Goal: Information Seeking & Learning: Learn about a topic

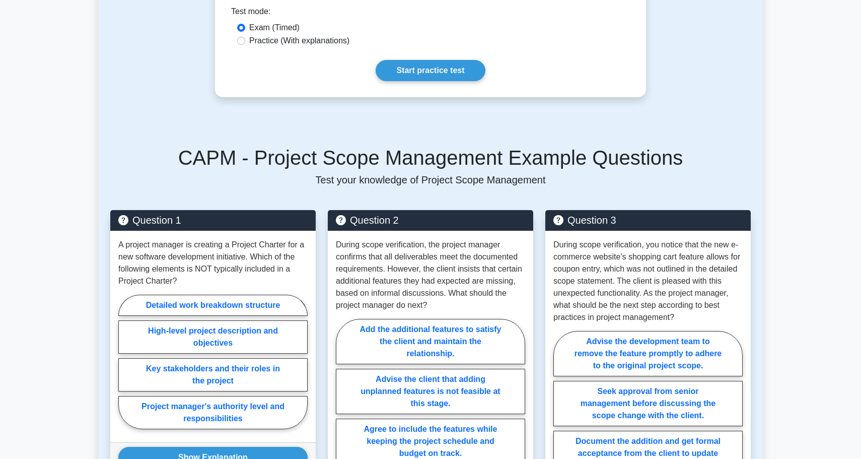
scroll to position [505, 0]
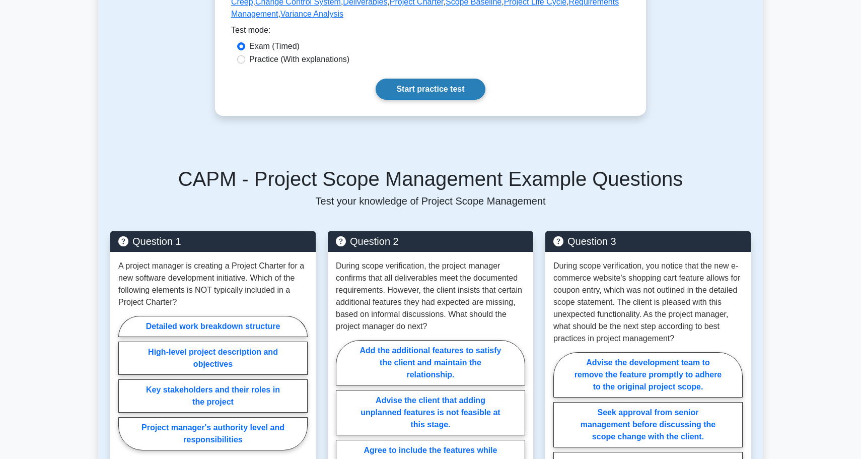
click at [420, 96] on link "Start practice test" at bounding box center [430, 89] width 109 height 21
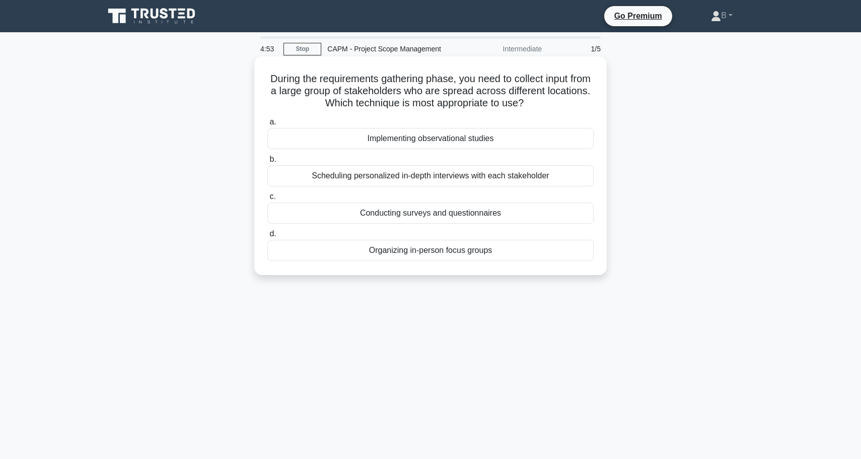
click at [435, 211] on div "Conducting surveys and questionnaires" at bounding box center [430, 212] width 326 height 21
click at [267, 200] on input "c. Conducting surveys and questionnaires" at bounding box center [267, 196] width 0 height 7
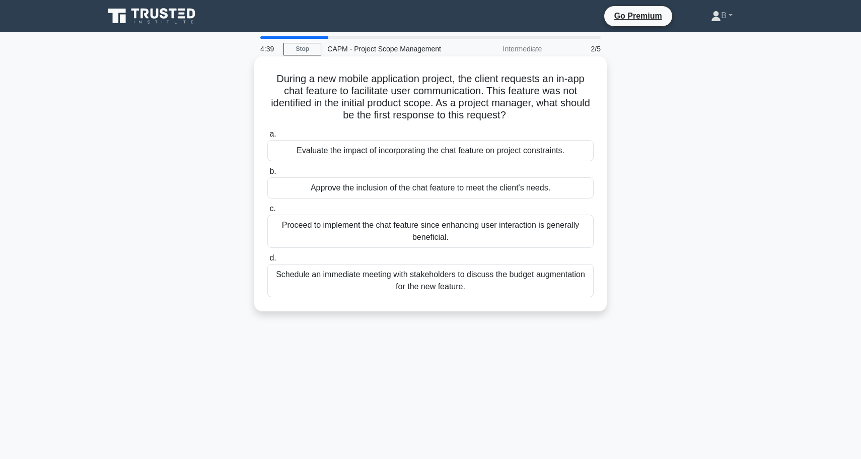
click at [443, 151] on div "Evaluate the impact of incorporating the chat feature on project constraints." at bounding box center [430, 150] width 326 height 21
click at [267, 137] on input "a. Evaluate the impact of incorporating the chat feature on project constraints." at bounding box center [267, 134] width 0 height 7
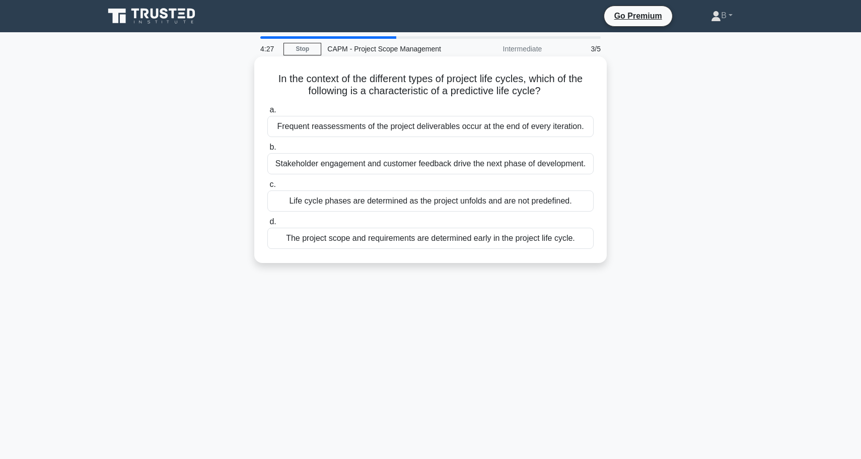
click at [418, 238] on div "The project scope and requirements are determined early in the project life cyc…" at bounding box center [430, 238] width 326 height 21
click at [267, 225] on input "d. The project scope and requirements are determined early in the project life …" at bounding box center [267, 222] width 0 height 7
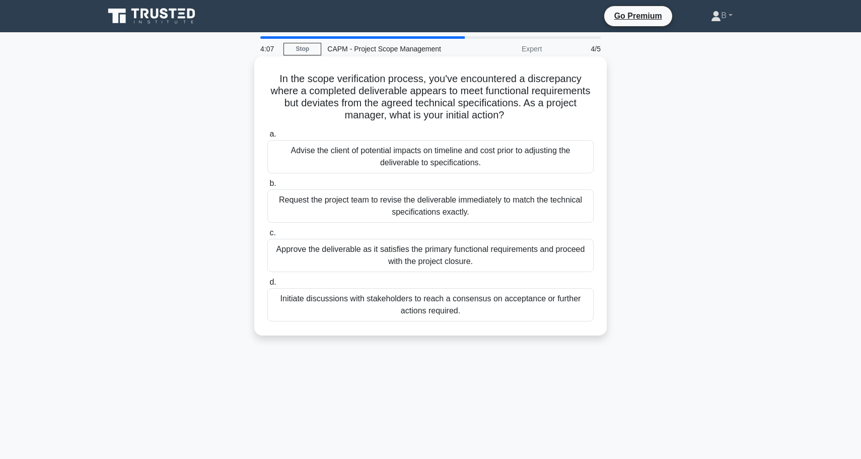
click at [431, 297] on div "Initiate discussions with stakeholders to reach a consensus on acceptance or fu…" at bounding box center [430, 304] width 326 height 33
click at [267, 286] on input "d. Initiate discussions with stakeholders to reach a consensus on acceptance or…" at bounding box center [267, 282] width 0 height 7
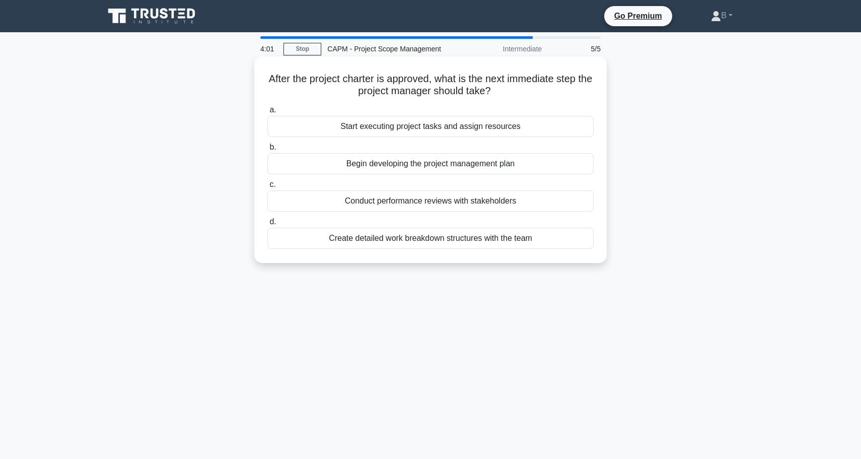
click at [398, 165] on div "Begin developing the project management plan" at bounding box center [430, 163] width 326 height 21
click at [267, 151] on input "b. Begin developing the project management plan" at bounding box center [267, 147] width 0 height 7
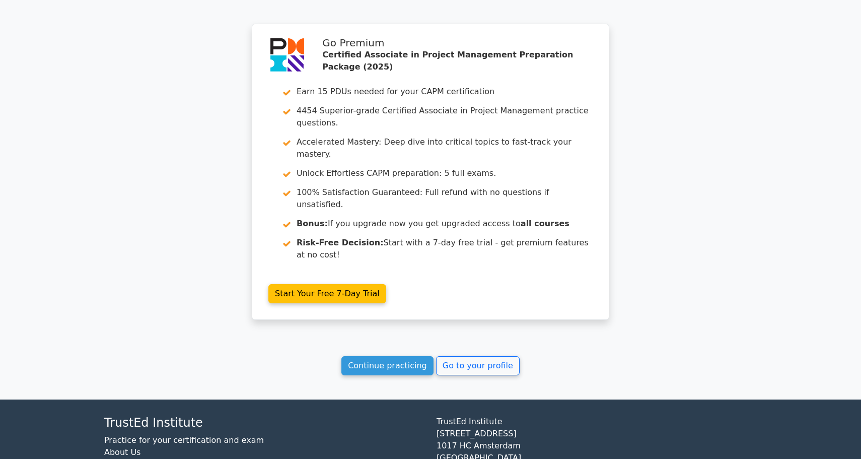
scroll to position [1452, 0]
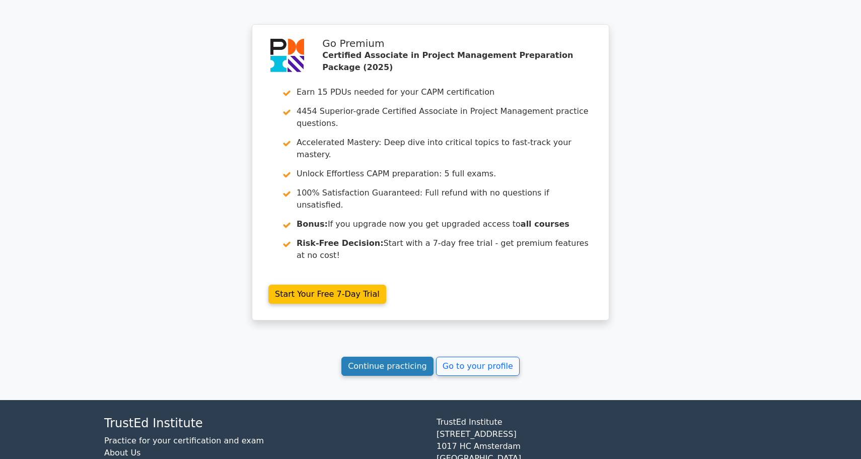
click at [408, 357] on link "Continue practicing" at bounding box center [387, 366] width 92 height 19
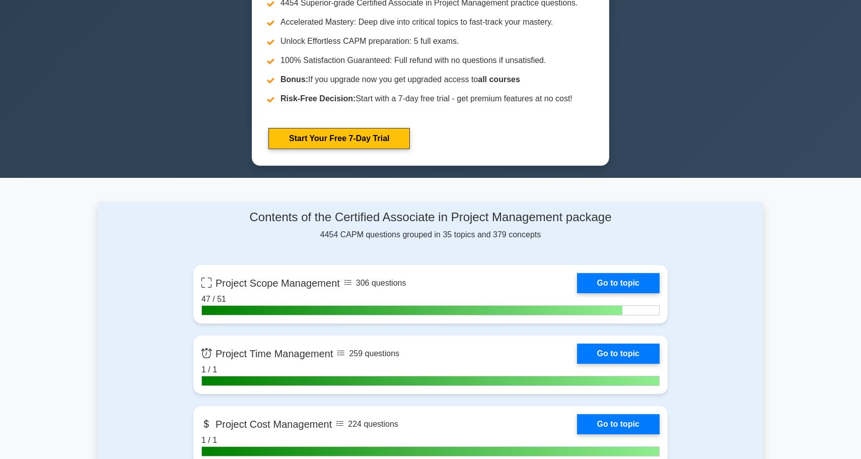
scroll to position [487, 0]
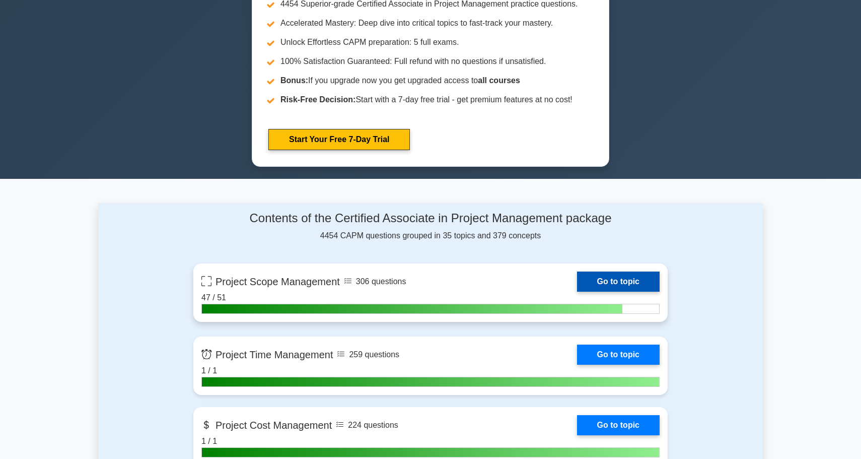
click at [592, 283] on link "Go to topic" at bounding box center [618, 281] width 83 height 20
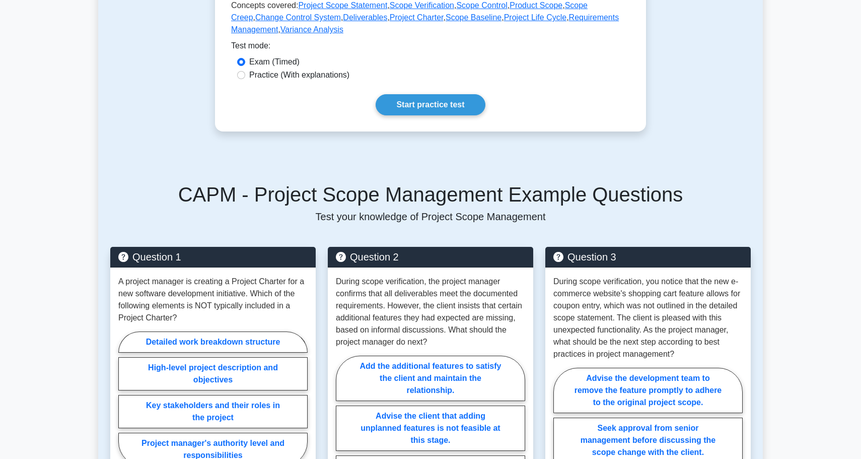
scroll to position [504, 0]
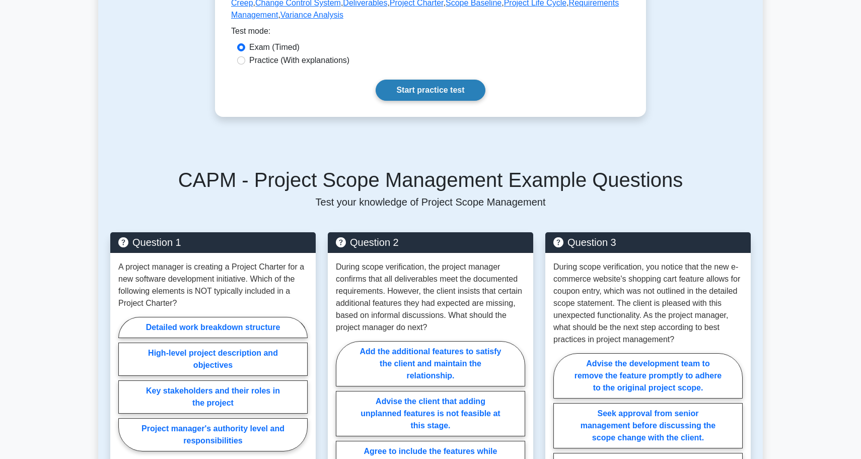
click at [474, 98] on link "Start practice test" at bounding box center [430, 90] width 109 height 21
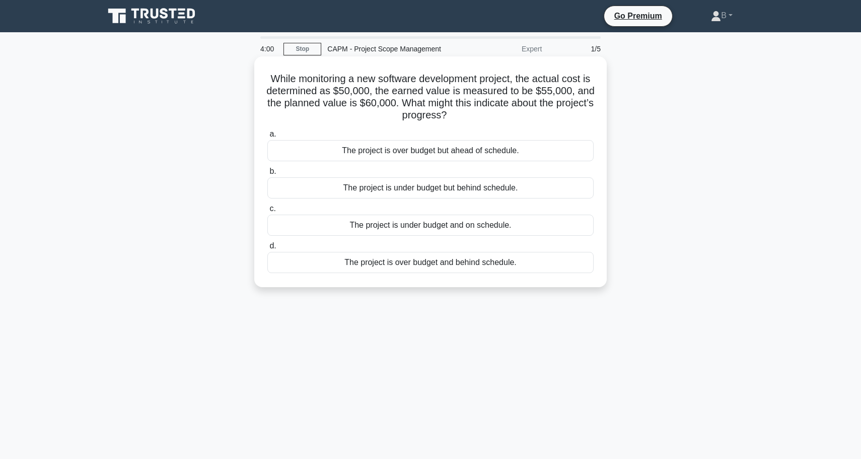
click at [445, 192] on div "The project is under budget but behind schedule." at bounding box center [430, 187] width 326 height 21
click at [267, 175] on input "b. The project is under budget but behind schedule." at bounding box center [267, 171] width 0 height 7
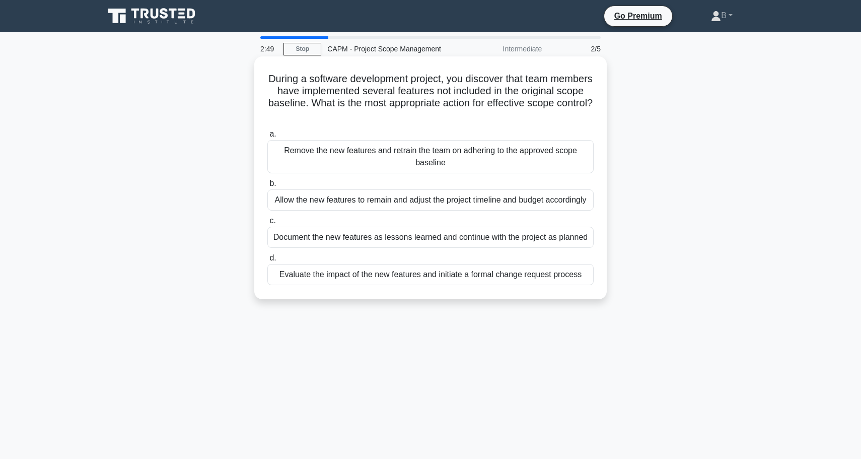
click at [432, 271] on div "Evaluate the impact of the new features and initiate a formal change request pr…" at bounding box center [430, 274] width 326 height 21
click at [267, 261] on input "d. Evaluate the impact of the new features and initiate a formal change request…" at bounding box center [267, 258] width 0 height 7
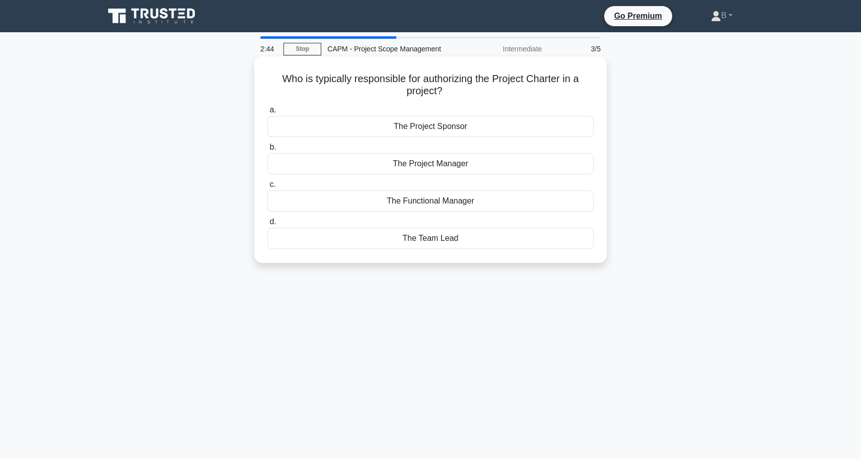
click at [443, 137] on div "The Project Sponsor" at bounding box center [430, 126] width 326 height 21
click at [267, 113] on input "a. The Project Sponsor" at bounding box center [267, 110] width 0 height 7
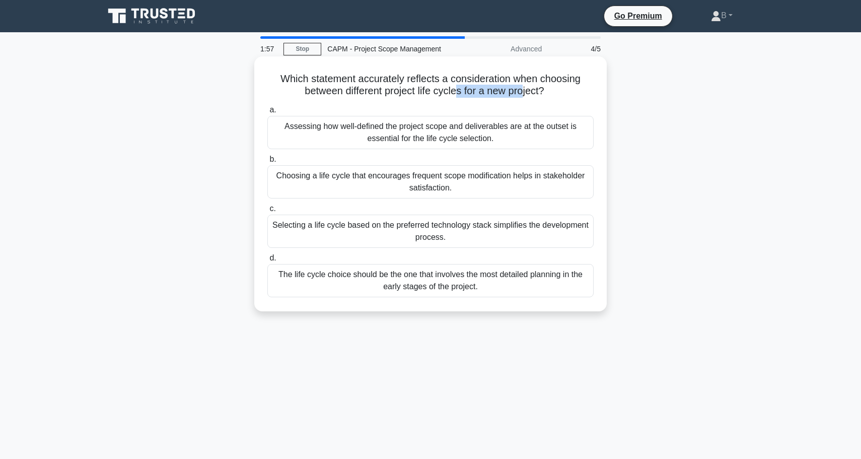
drag, startPoint x: 456, startPoint y: 89, endPoint x: 522, endPoint y: 90, distance: 66.0
click at [522, 90] on h5 "Which statement accurately reflects a consideration when choosing between diffe…" at bounding box center [430, 85] width 328 height 25
click at [434, 136] on div "Assessing how well-defined the project scope and deliverables are at the outset…" at bounding box center [430, 132] width 326 height 33
click at [267, 113] on input "a. Assessing how well-defined the project scope and deliverables are at the out…" at bounding box center [267, 110] width 0 height 7
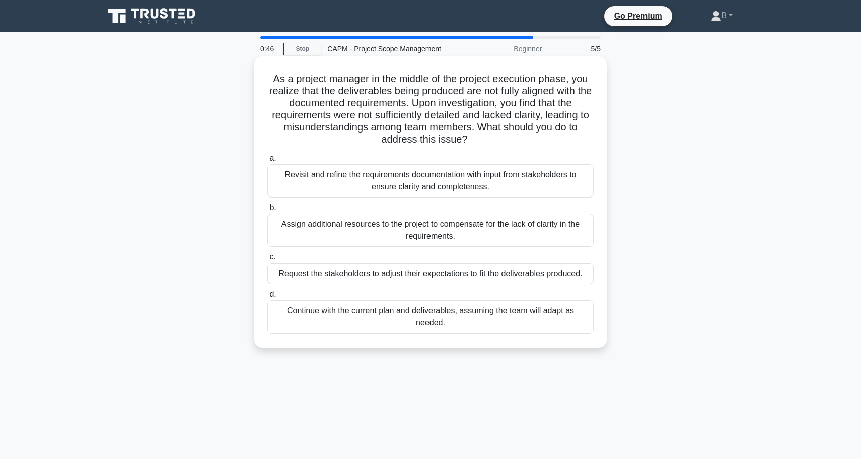
click at [397, 179] on div "Revisit and refine the requirements documentation with input from stakeholders …" at bounding box center [430, 180] width 326 height 33
click at [267, 162] on input "a. Revisit and refine the requirements documentation with input from stakeholde…" at bounding box center [267, 158] width 0 height 7
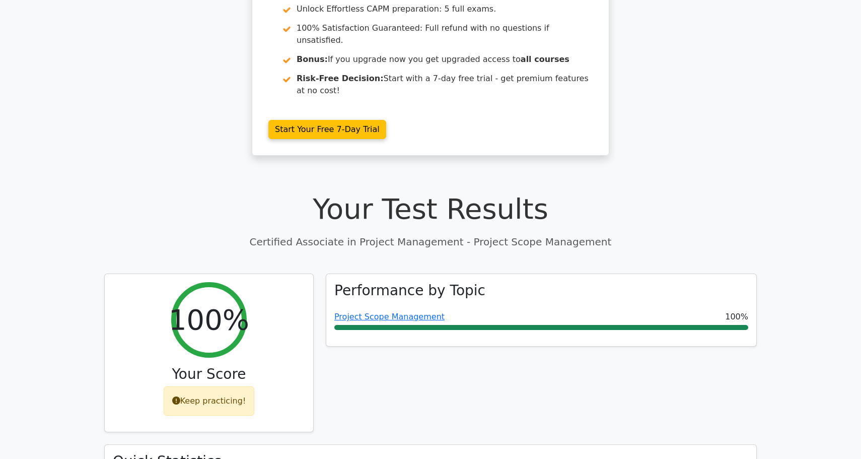
scroll to position [182, 0]
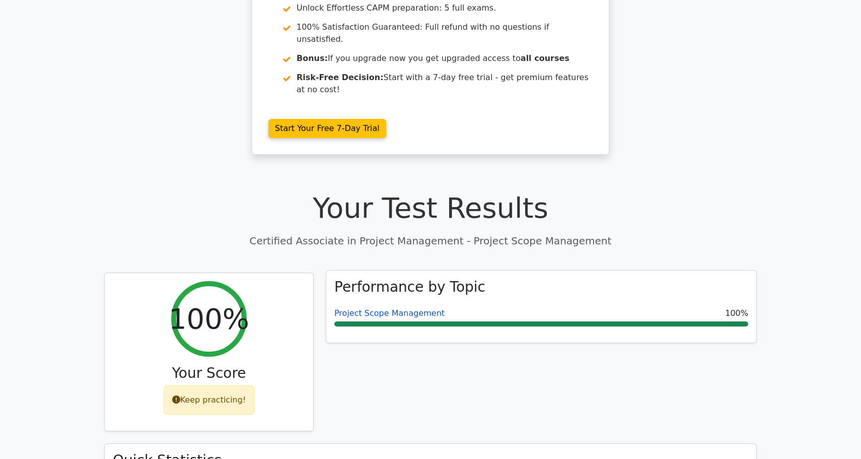
click at [355, 308] on link "Project Scope Management" at bounding box center [389, 313] width 110 height 10
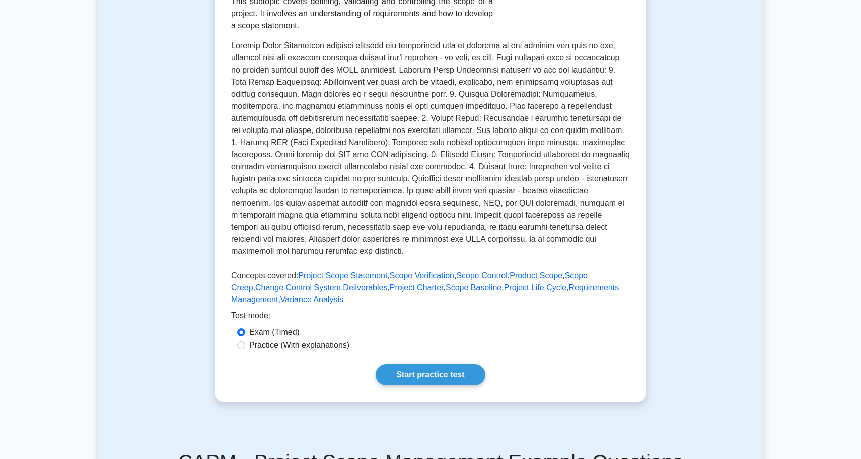
scroll to position [225, 0]
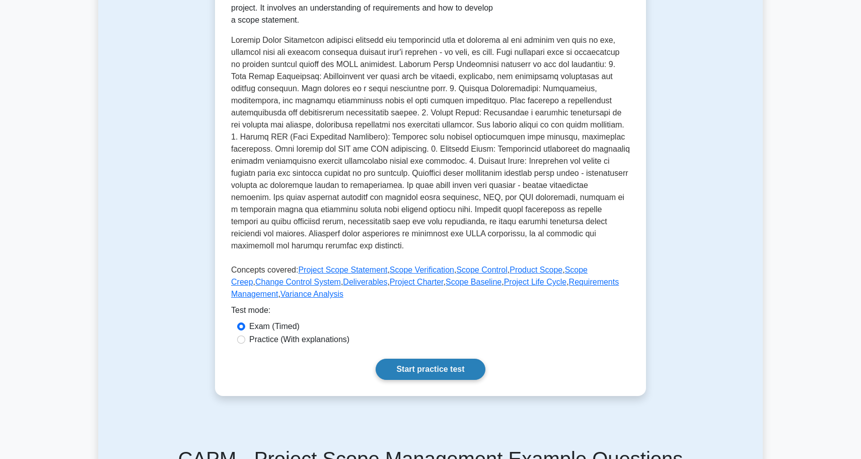
click at [404, 365] on link "Start practice test" at bounding box center [430, 369] width 109 height 21
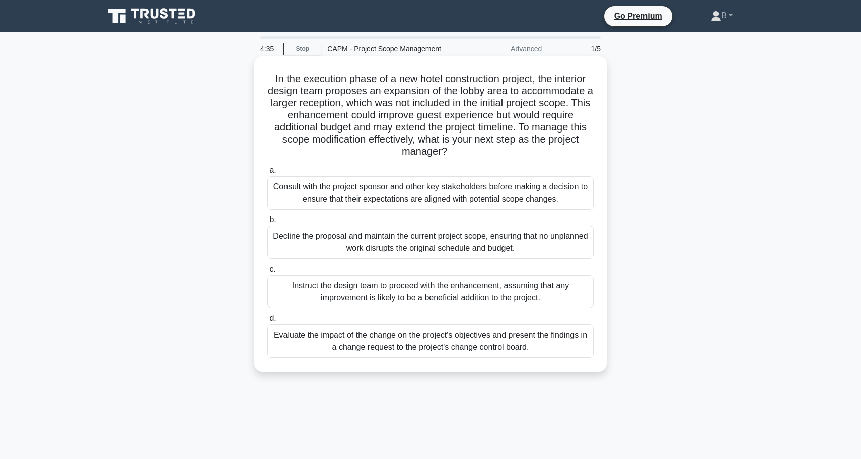
click at [405, 342] on div "Evaluate the impact of the change on the project's objectives and present the f…" at bounding box center [430, 340] width 326 height 33
click at [267, 322] on input "d. Evaluate the impact of the change on the project's objectives and present th…" at bounding box center [267, 318] width 0 height 7
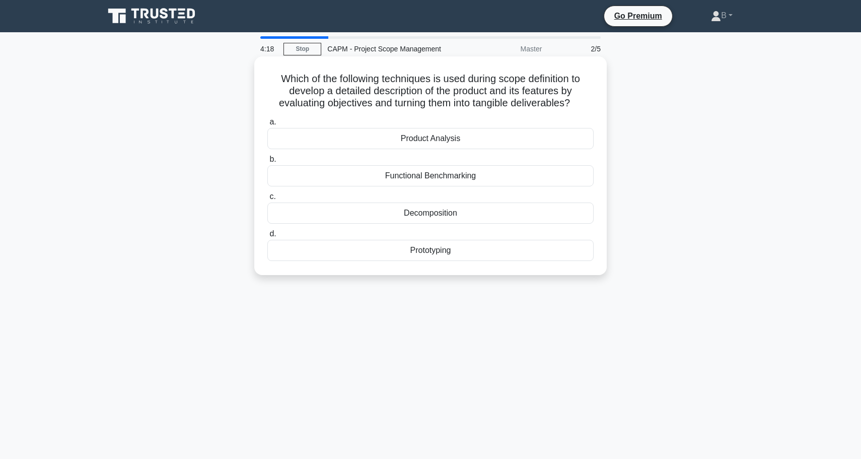
click at [431, 138] on div "Product Analysis" at bounding box center [430, 138] width 326 height 21
click at [267, 125] on input "a. Product Analysis" at bounding box center [267, 122] width 0 height 7
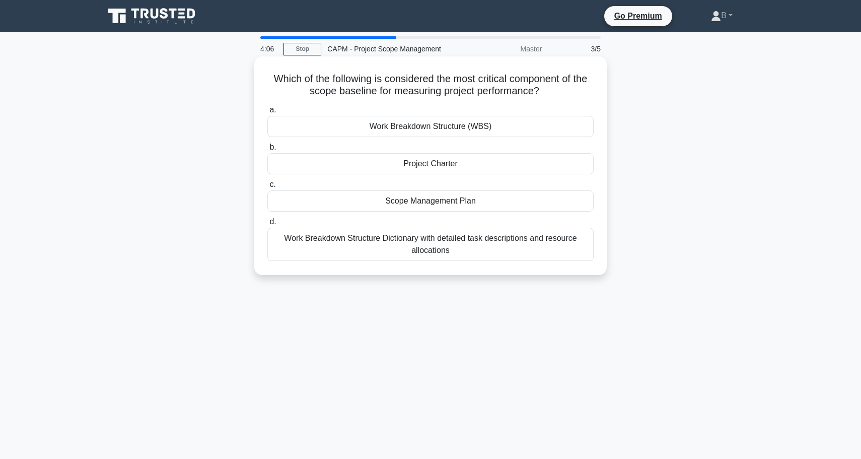
click at [431, 133] on div "Work Breakdown Structure (WBS)" at bounding box center [430, 126] width 326 height 21
click at [267, 113] on input "a. Work Breakdown Structure (WBS)" at bounding box center [267, 110] width 0 height 7
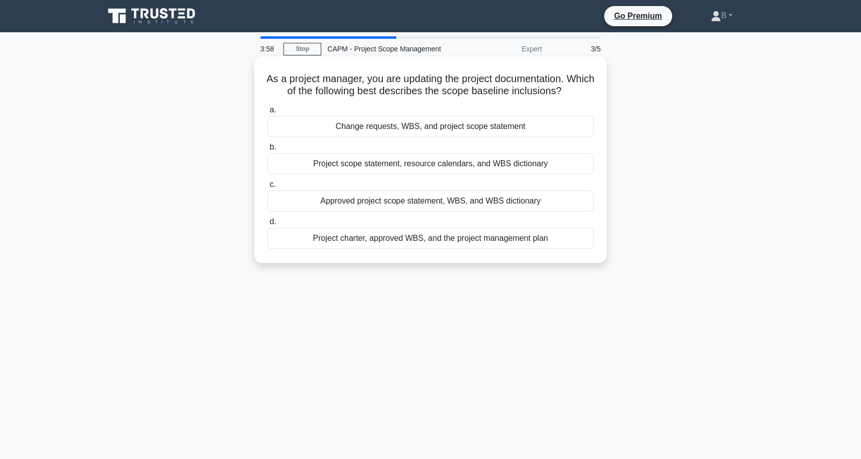
click at [392, 200] on div "Approved project scope statement, WBS, and WBS dictionary" at bounding box center [430, 200] width 326 height 21
click at [267, 188] on input "c. Approved project scope statement, WBS, and WBS dictionary" at bounding box center [267, 184] width 0 height 7
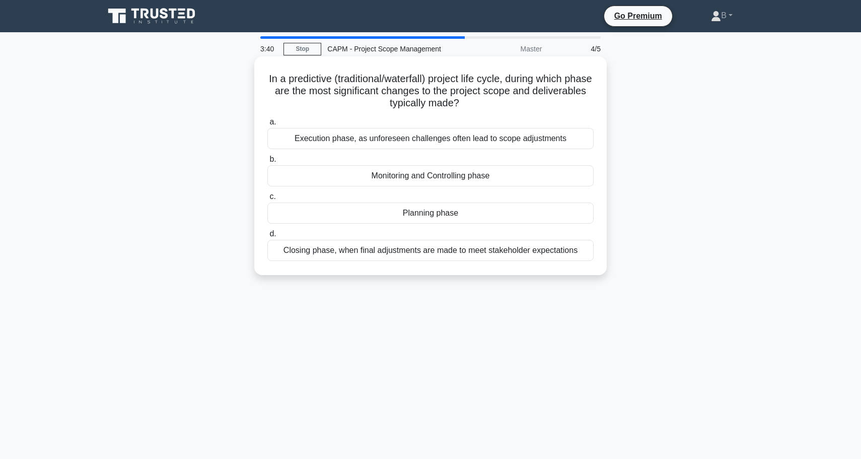
click at [424, 213] on div "Planning phase" at bounding box center [430, 212] width 326 height 21
click at [267, 200] on input "c. Planning phase" at bounding box center [267, 196] width 0 height 7
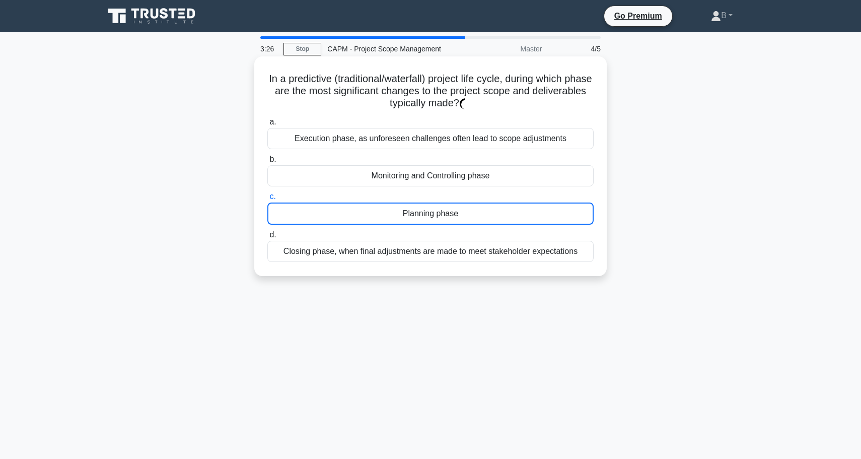
click at [424, 213] on div "Planning phase" at bounding box center [430, 213] width 326 height 22
click at [267, 200] on input "c. Planning phase" at bounding box center [267, 196] width 0 height 7
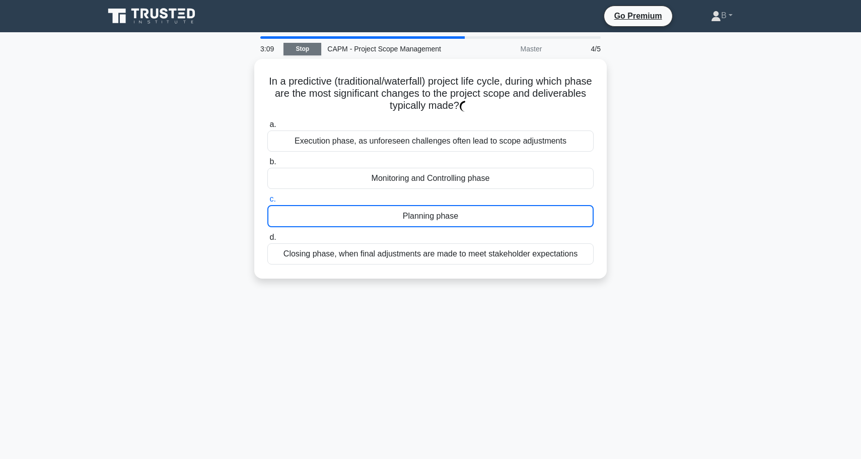
click at [298, 49] on link "Stop" at bounding box center [302, 49] width 38 height 13
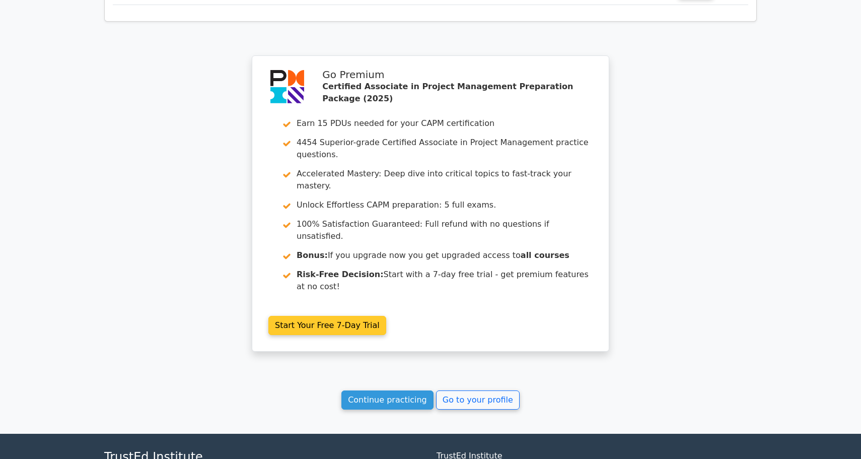
scroll to position [1513, 0]
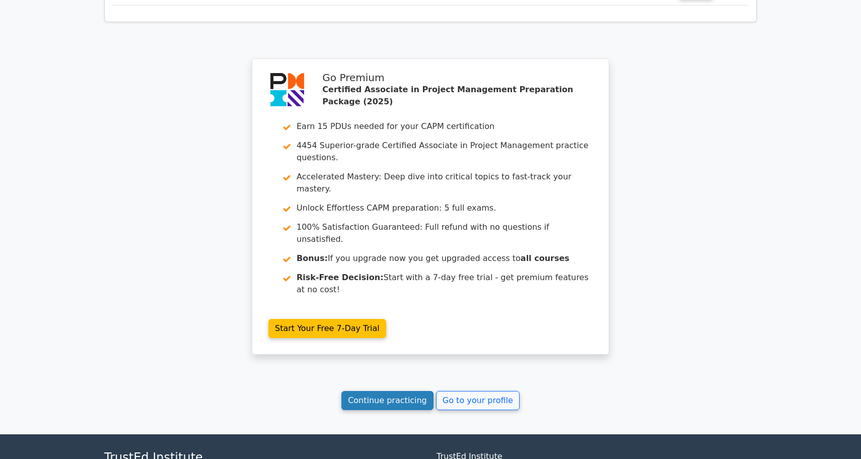
click at [370, 391] on link "Continue practicing" at bounding box center [387, 400] width 92 height 19
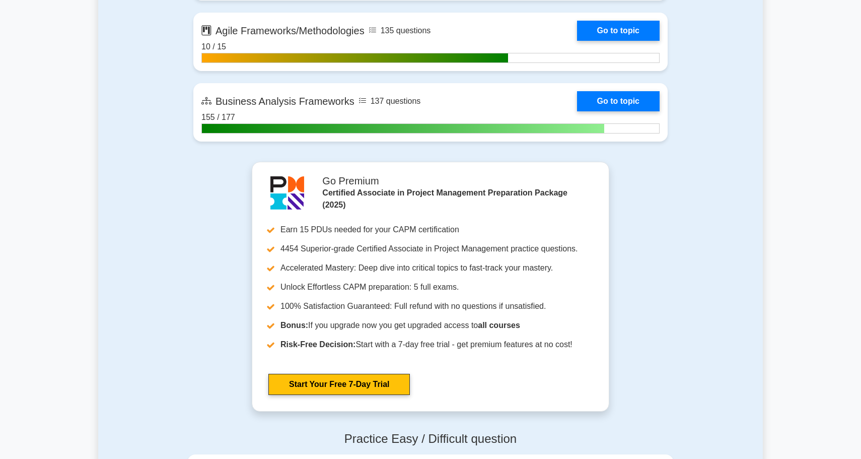
scroll to position [2715, 0]
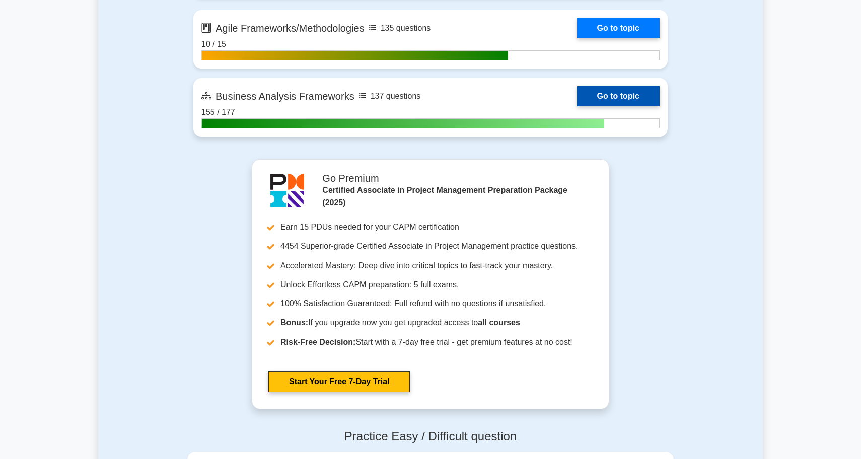
click at [626, 93] on link "Go to topic" at bounding box center [618, 96] width 83 height 20
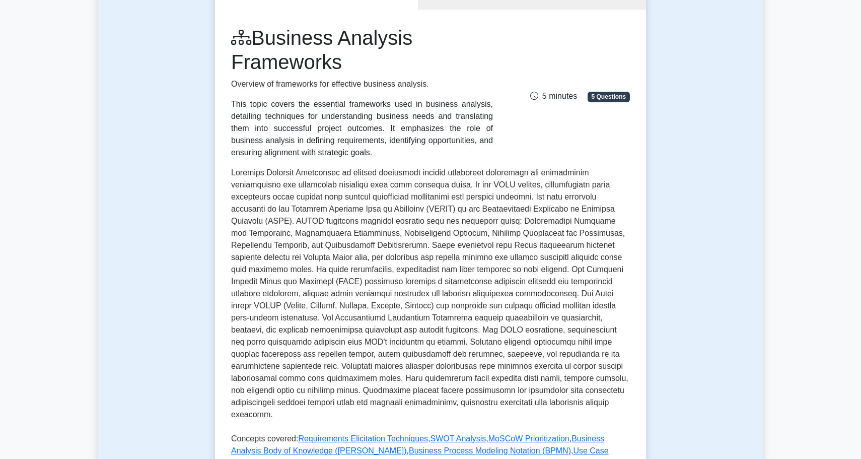
scroll to position [391, 0]
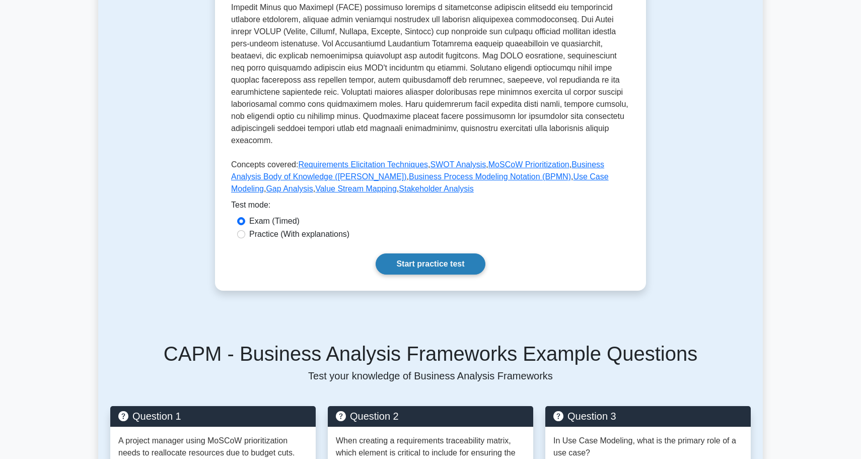
click at [421, 255] on link "Start practice test" at bounding box center [430, 263] width 109 height 21
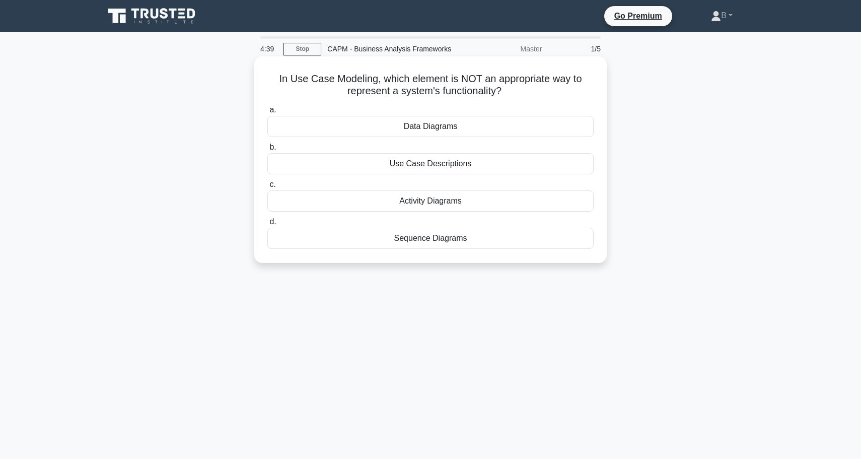
click at [439, 126] on div "Data Diagrams" at bounding box center [430, 126] width 326 height 21
click at [267, 113] on input "a. Data Diagrams" at bounding box center [267, 110] width 0 height 7
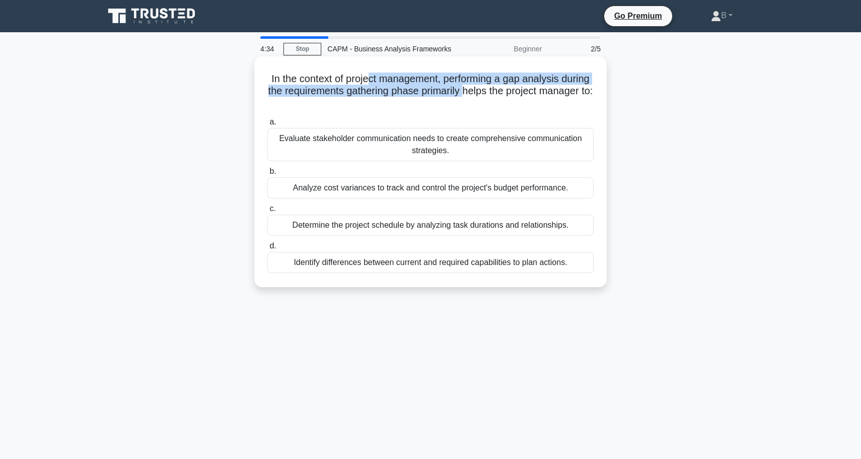
drag, startPoint x: 370, startPoint y: 85, endPoint x: 463, endPoint y: 84, distance: 92.7
click at [463, 84] on h5 "In the context of project management, performing a gap analysis during the requ…" at bounding box center [430, 91] width 328 height 37
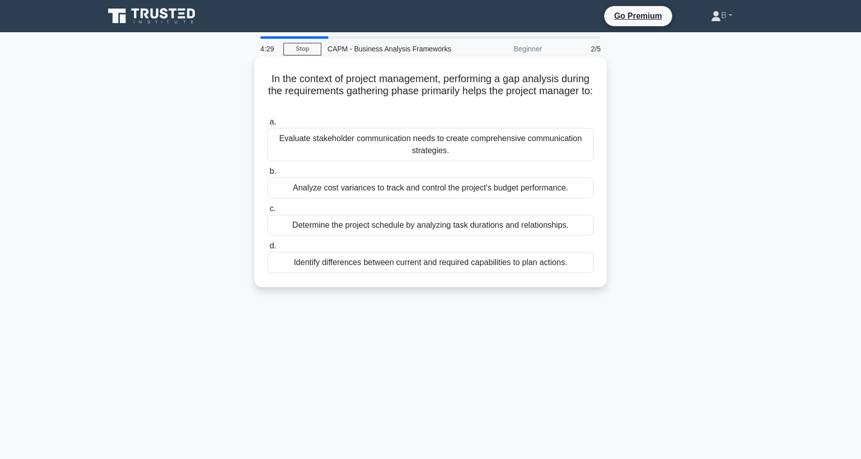
click at [392, 262] on div "Identify differences between current and required capabilities to plan actions." at bounding box center [430, 262] width 326 height 21
click at [267, 249] on input "d. Identify differences between current and required capabilities to plan actio…" at bounding box center [267, 246] width 0 height 7
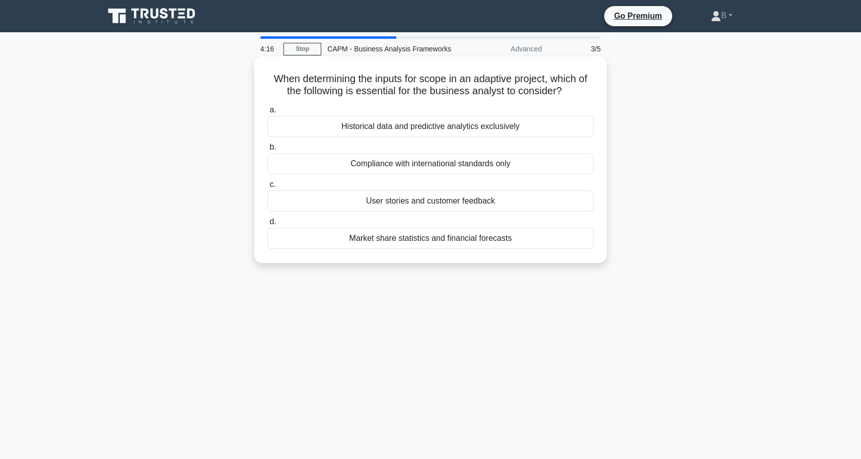
click at [445, 198] on div "User stories and customer feedback" at bounding box center [430, 200] width 326 height 21
click at [267, 188] on input "c. User stories and customer feedback" at bounding box center [267, 184] width 0 height 7
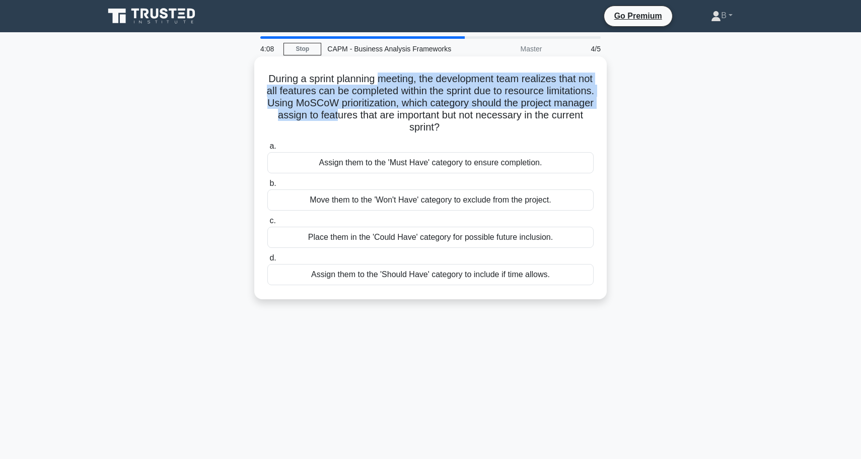
drag, startPoint x: 378, startPoint y: 83, endPoint x: 405, endPoint y: 116, distance: 42.6
click at [405, 116] on h5 "During a sprint planning meeting, the development team realizes that not all fe…" at bounding box center [430, 103] width 328 height 61
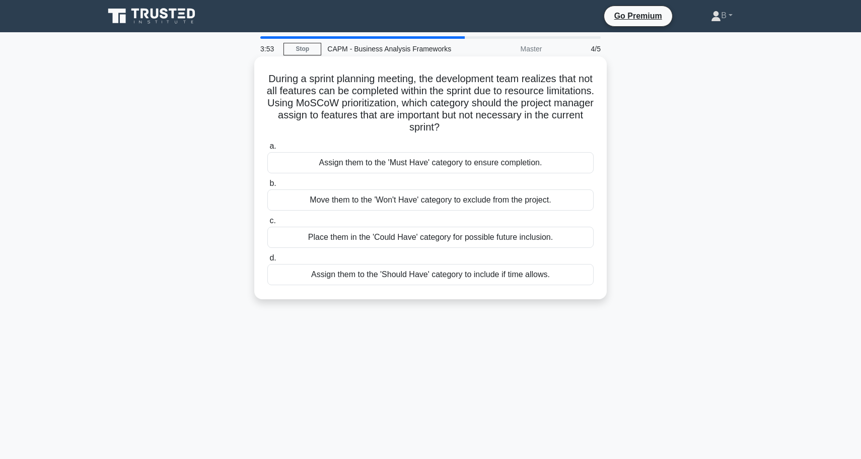
click at [351, 279] on div "Assign them to the 'Should Have' category to include if time allows." at bounding box center [430, 274] width 326 height 21
click at [267, 261] on input "d. Assign them to the 'Should Have' category to include if time allows." at bounding box center [267, 258] width 0 height 7
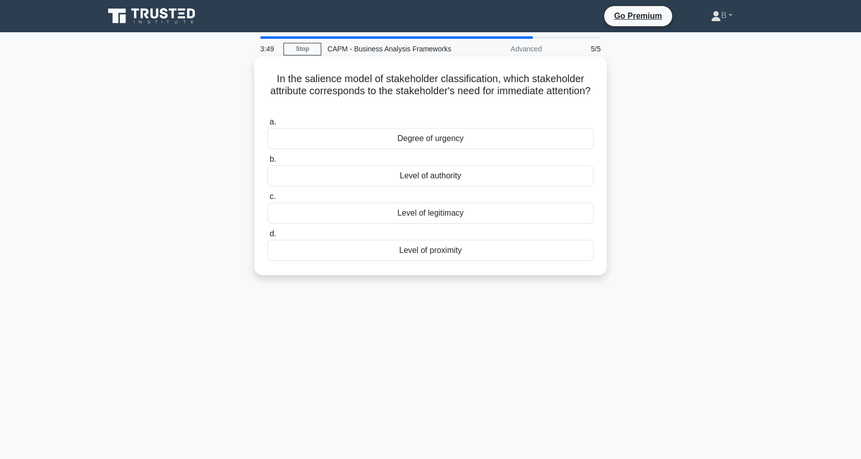
click at [407, 141] on div "Degree of urgency" at bounding box center [430, 138] width 326 height 21
click at [267, 125] on input "a. Degree of urgency" at bounding box center [267, 122] width 0 height 7
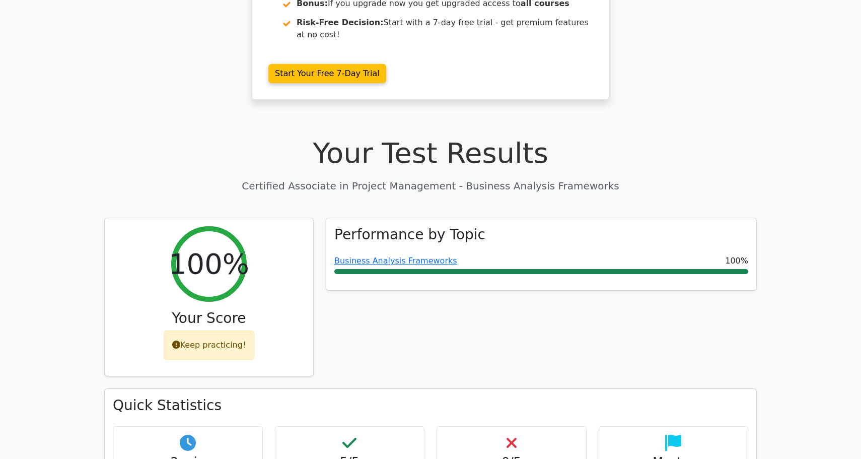
scroll to position [224, 0]
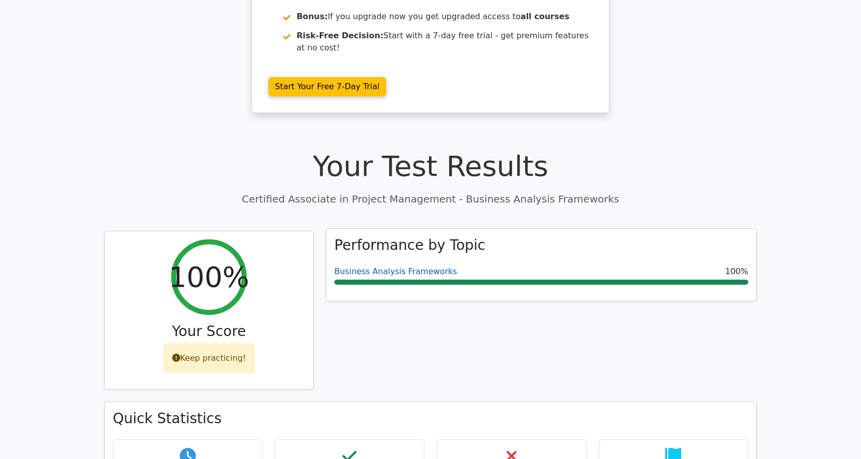
click at [394, 266] on link "Business Analysis Frameworks" at bounding box center [395, 271] width 123 height 10
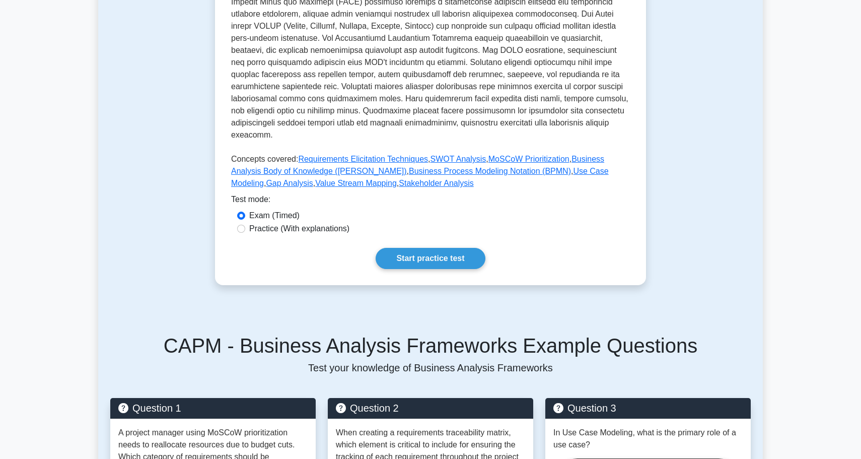
scroll to position [430, 0]
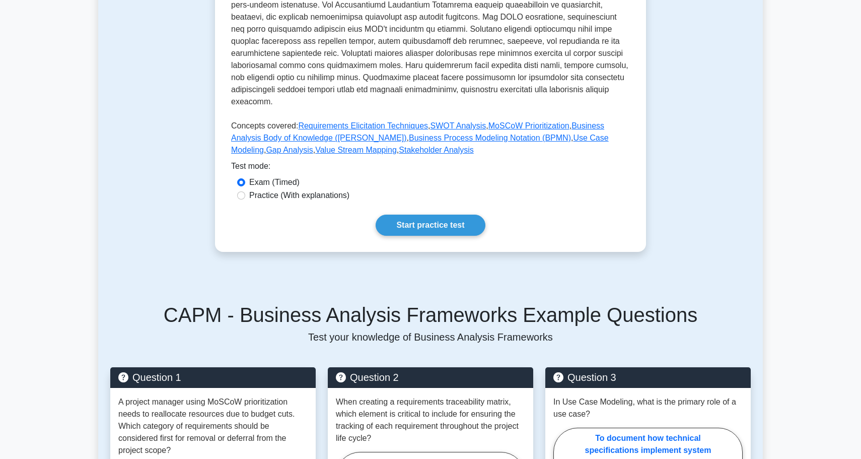
click at [427, 215] on link "Start practice test" at bounding box center [430, 225] width 109 height 21
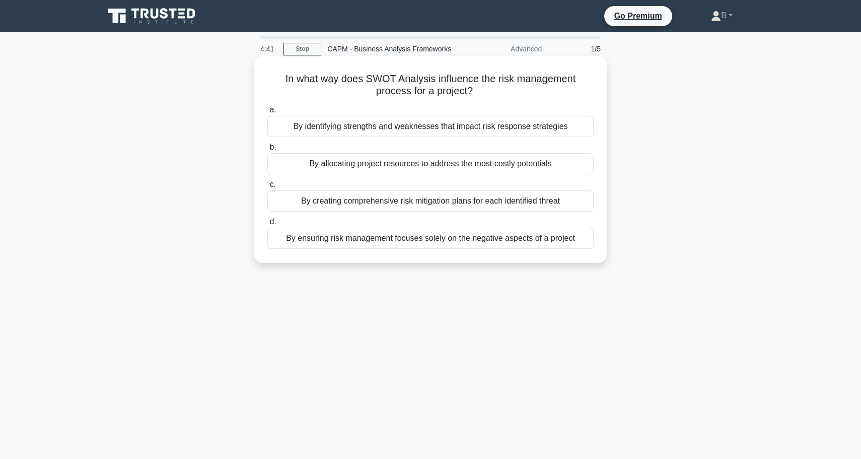
click at [385, 129] on div "By identifying strengths and weaknesses that impact risk response strategies" at bounding box center [430, 126] width 326 height 21
click at [267, 113] on input "a. By identifying strengths and weaknesses that impact risk response strategies" at bounding box center [267, 110] width 0 height 7
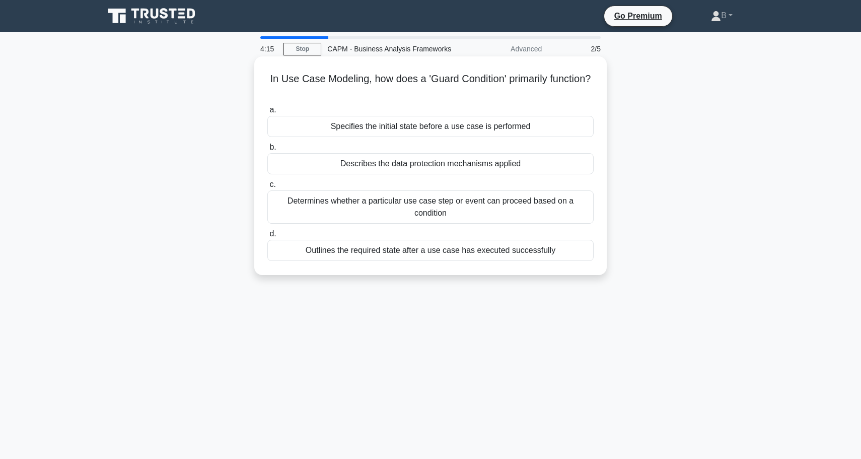
click at [400, 203] on div "Determines whether a particular use case step or event can proceed based on a c…" at bounding box center [430, 206] width 326 height 33
click at [267, 188] on input "c. Determines whether a particular use case step or event can proceed based on …" at bounding box center [267, 184] width 0 height 7
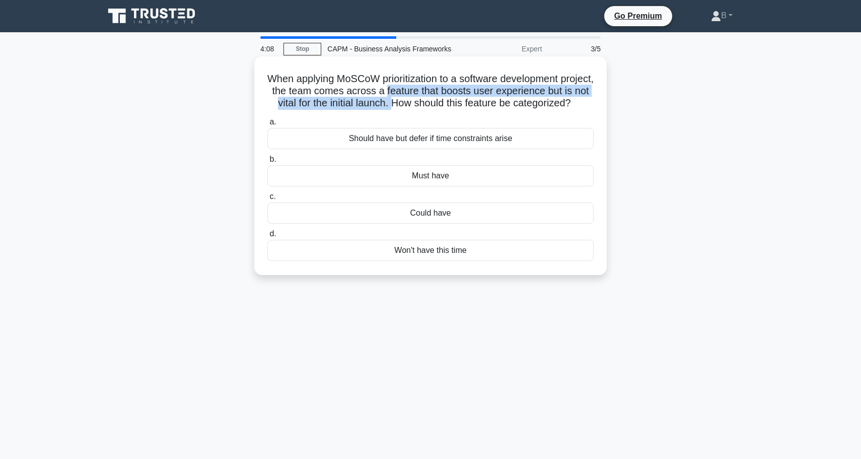
drag, startPoint x: 385, startPoint y: 88, endPoint x: 394, endPoint y: 103, distance: 17.6
click at [394, 103] on h5 "When applying MoSCoW prioritization to a software development project, the team…" at bounding box center [430, 91] width 328 height 37
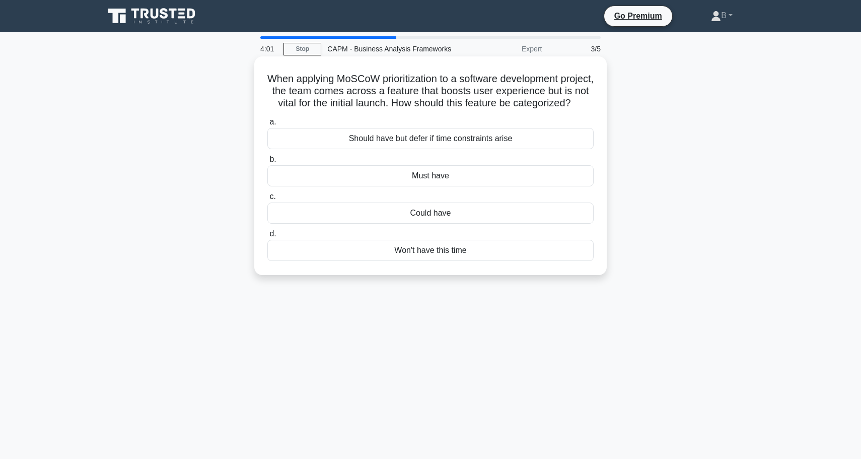
click at [378, 209] on div "Could have" at bounding box center [430, 212] width 326 height 21
click at [267, 200] on input "c. Could have" at bounding box center [267, 196] width 0 height 7
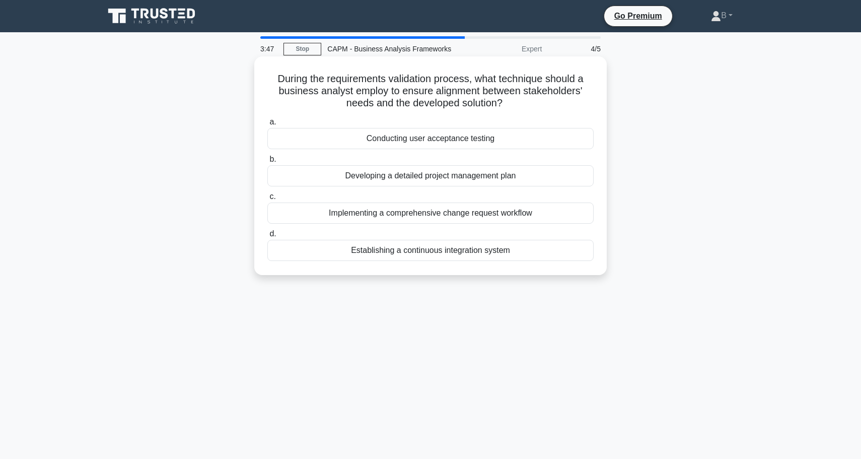
click at [418, 135] on div "Conducting user acceptance testing" at bounding box center [430, 138] width 326 height 21
click at [267, 125] on input "a. Conducting user acceptance testing" at bounding box center [267, 122] width 0 height 7
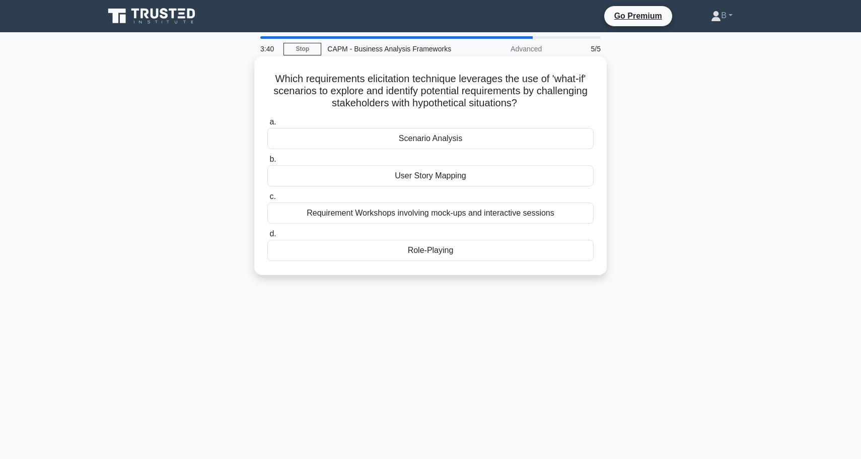
click at [417, 136] on div "Scenario Analysis" at bounding box center [430, 138] width 326 height 21
click at [267, 125] on input "a. Scenario Analysis" at bounding box center [267, 122] width 0 height 7
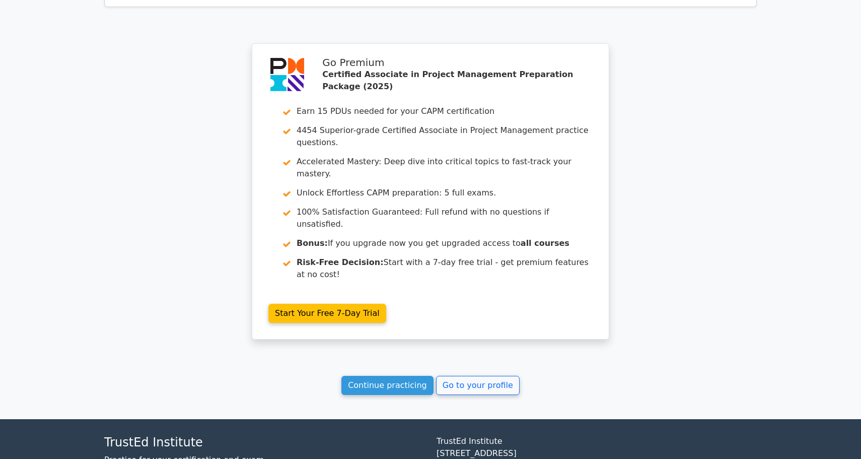
scroll to position [1409, 0]
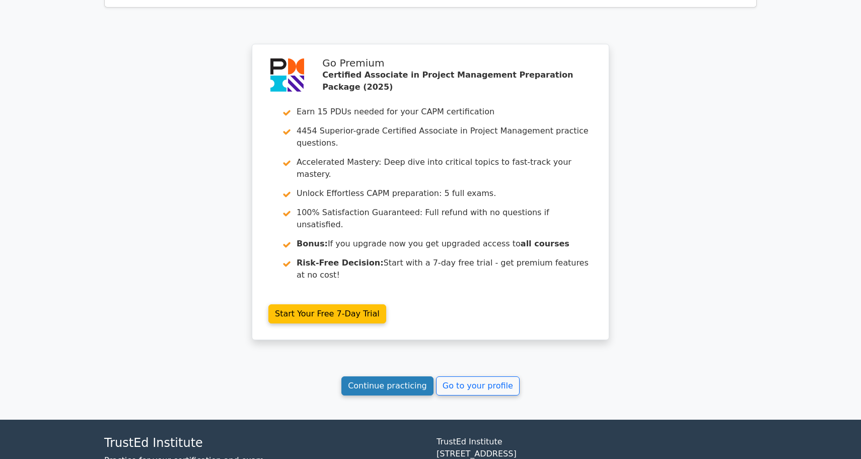
click at [376, 376] on link "Continue practicing" at bounding box center [387, 385] width 92 height 19
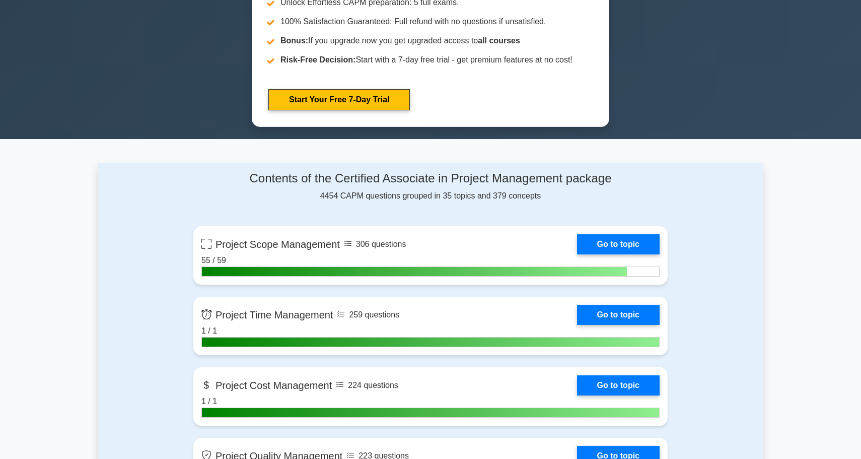
scroll to position [525, 0]
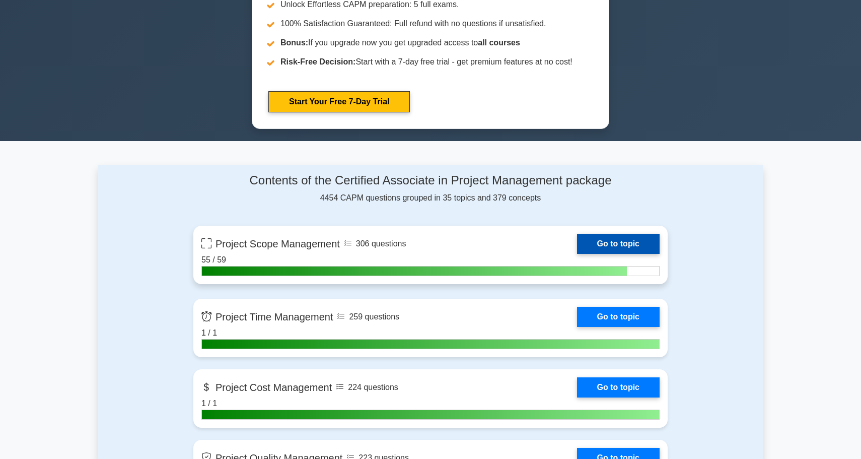
click at [630, 238] on link "Go to topic" at bounding box center [618, 244] width 83 height 20
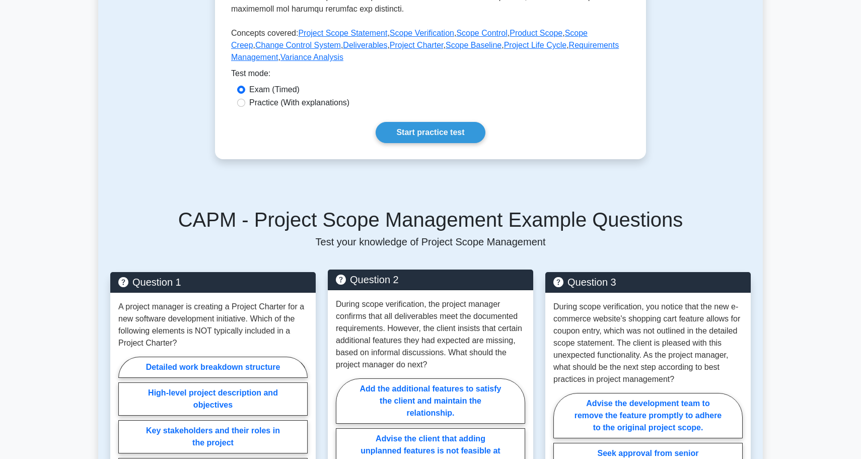
scroll to position [457, 0]
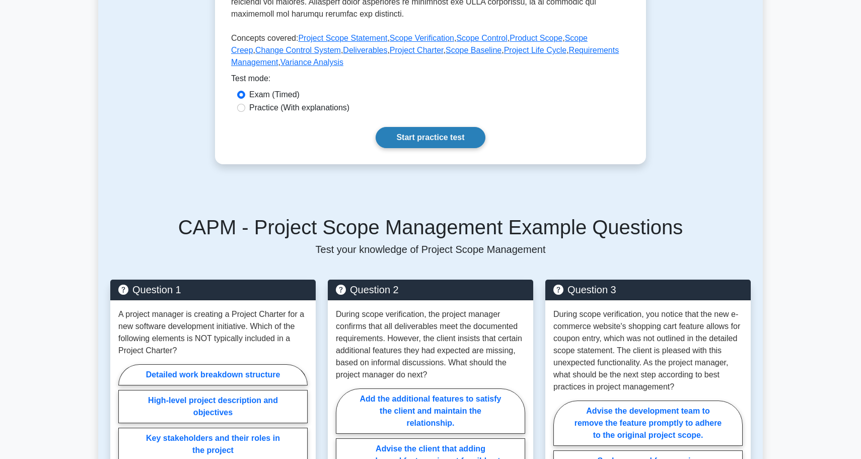
click at [463, 140] on link "Start practice test" at bounding box center [430, 137] width 109 height 21
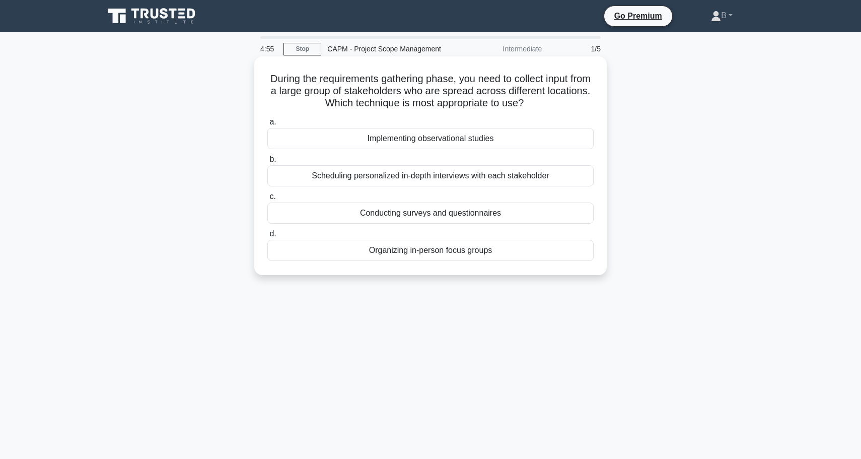
click at [434, 210] on div "Conducting surveys and questionnaires" at bounding box center [430, 212] width 326 height 21
click at [267, 200] on input "c. Conducting surveys and questionnaires" at bounding box center [267, 196] width 0 height 7
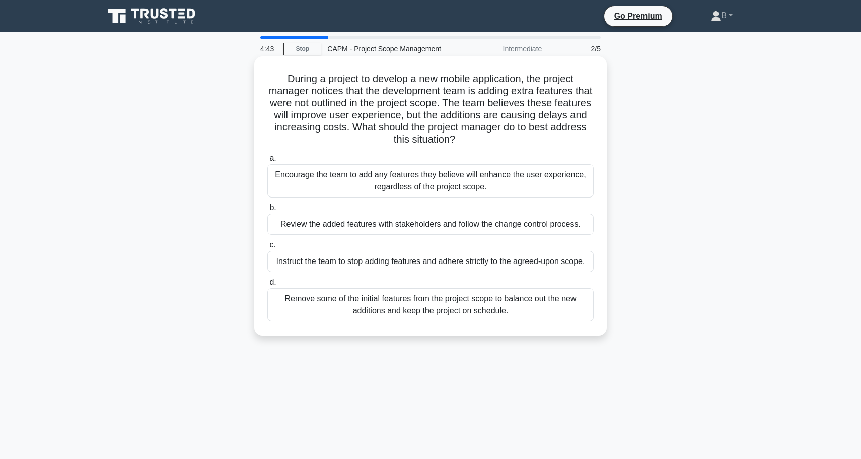
click at [425, 230] on div "Review the added features with stakeholders and follow the change control proce…" at bounding box center [430, 224] width 326 height 21
click at [267, 211] on input "b. Review the added features with stakeholders and follow the change control pr…" at bounding box center [267, 207] width 0 height 7
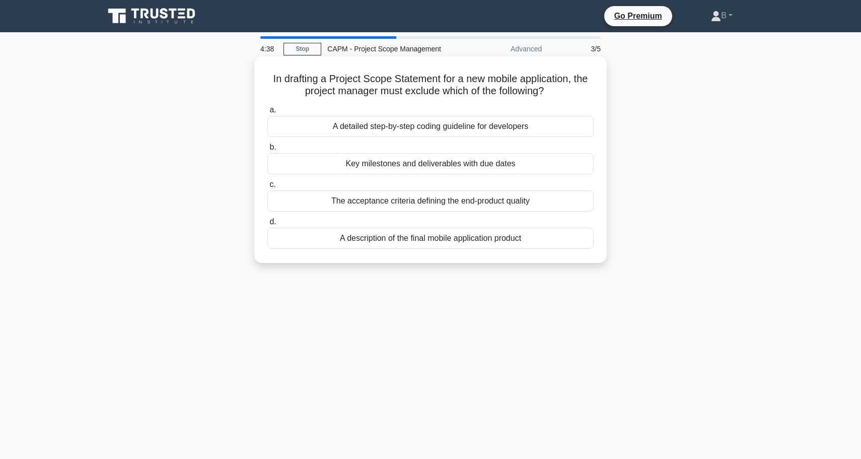
click at [443, 126] on div "A detailed step-by-step coding guideline for developers" at bounding box center [430, 126] width 326 height 21
click at [267, 113] on input "a. A detailed step-by-step coding guideline for developers" at bounding box center [267, 110] width 0 height 7
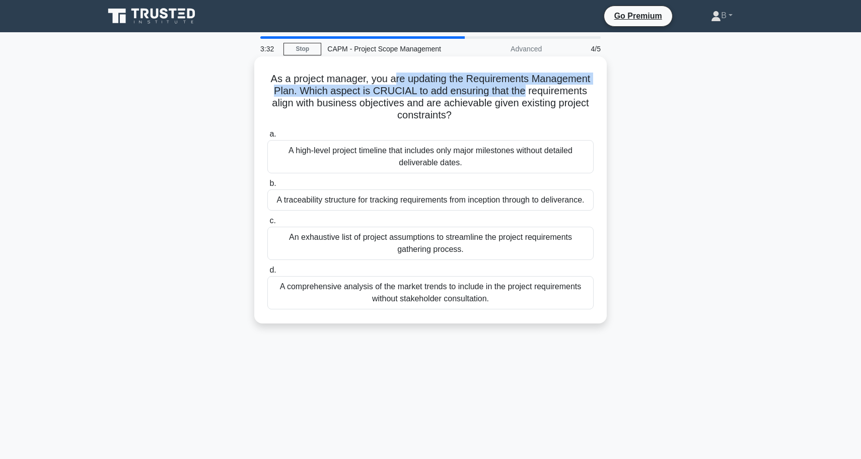
drag, startPoint x: 395, startPoint y: 81, endPoint x: 525, endPoint y: 95, distance: 130.7
click at [525, 95] on h5 "As a project manager, you are updating the Requirements Management Plan. Which …" at bounding box center [430, 97] width 328 height 49
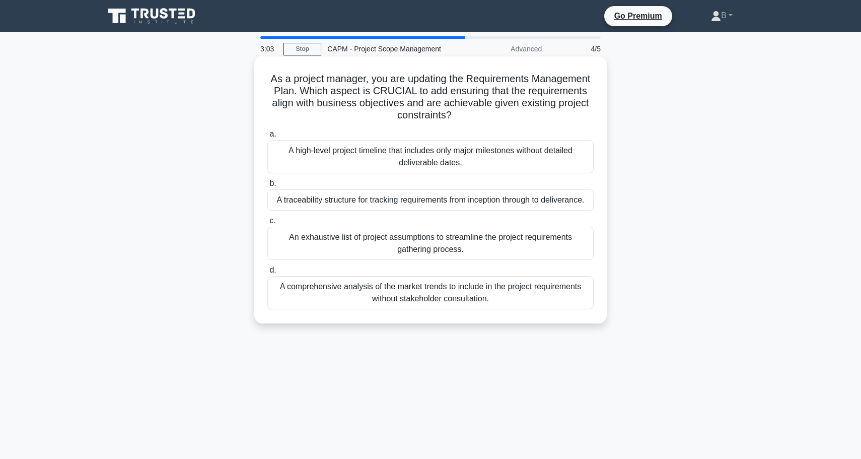
click at [460, 197] on div "A traceability structure for tracking requirements from inception through to de…" at bounding box center [430, 199] width 326 height 21
click at [267, 187] on input "b. A traceability structure for tracking requirements from inception through to…" at bounding box center [267, 183] width 0 height 7
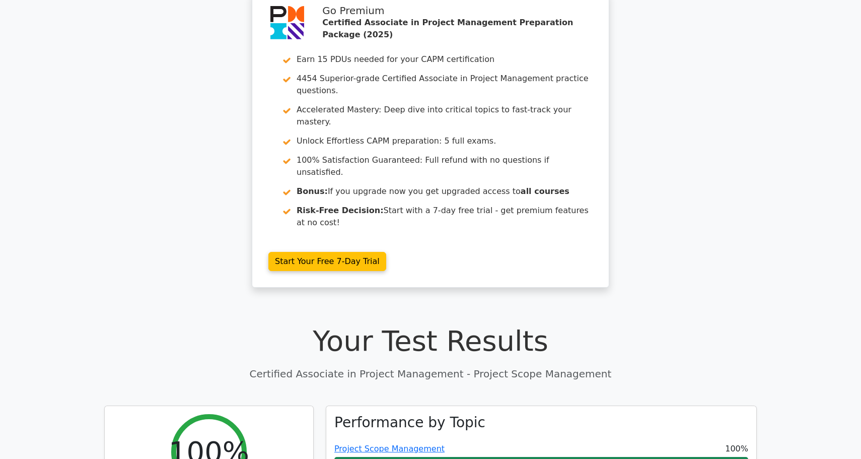
scroll to position [52, 0]
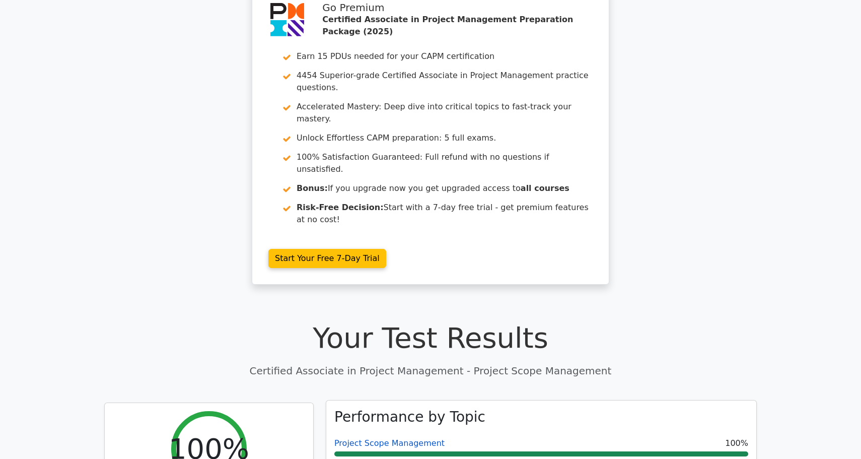
click at [362, 438] on link "Project Scope Management" at bounding box center [389, 443] width 110 height 10
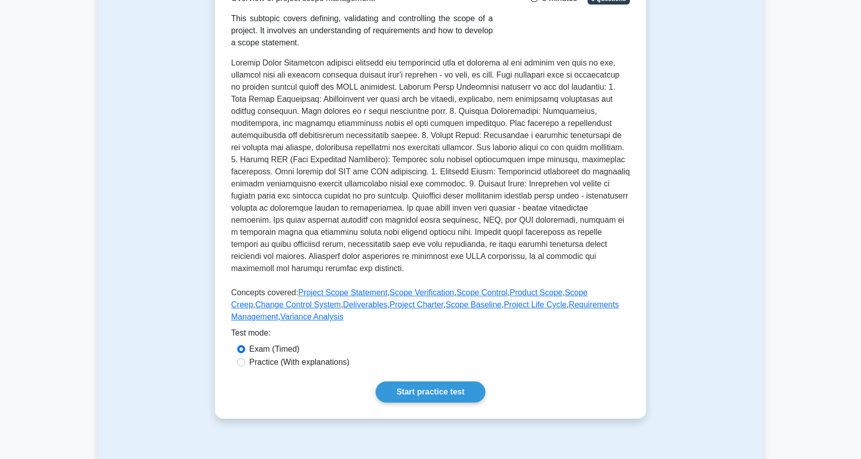
scroll to position [205, 0]
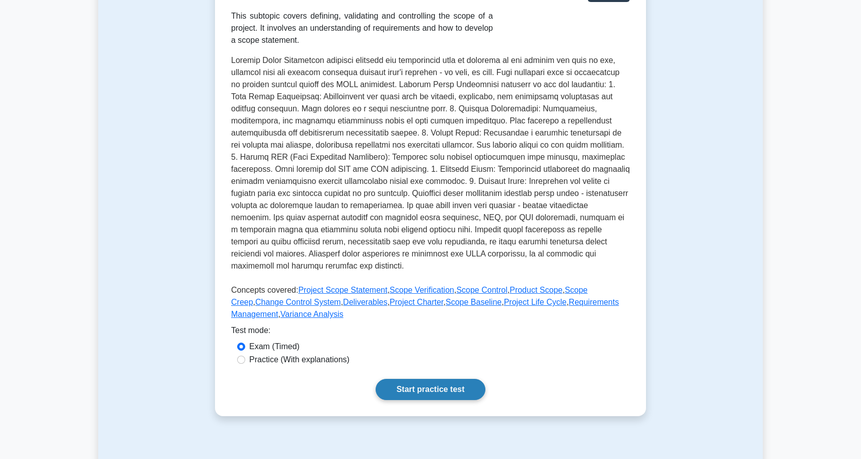
click at [409, 394] on link "Start practice test" at bounding box center [430, 389] width 109 height 21
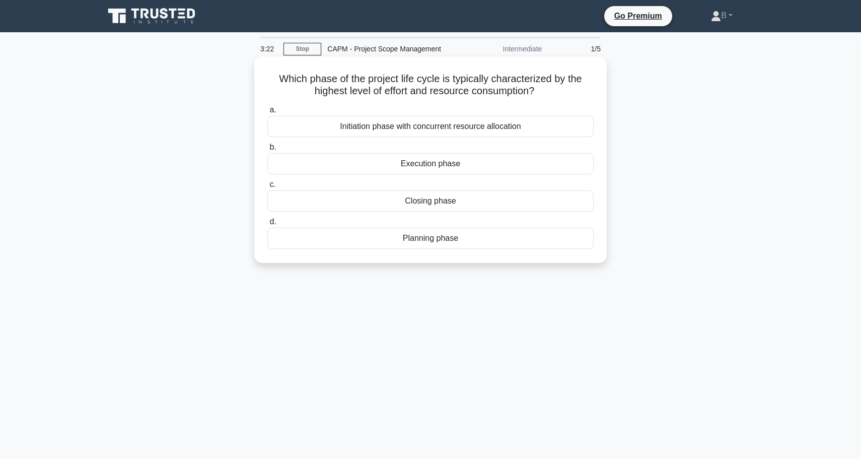
click at [408, 170] on div "Execution phase" at bounding box center [430, 163] width 326 height 21
click at [267, 151] on input "b. Execution phase" at bounding box center [267, 147] width 0 height 7
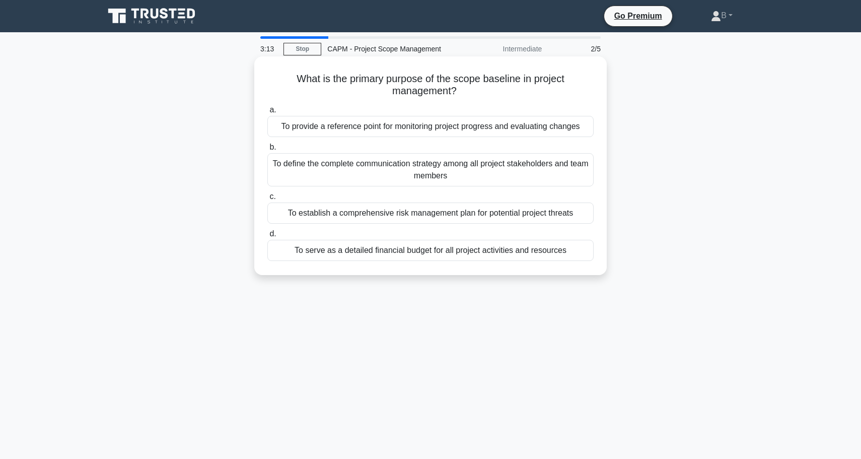
click at [493, 127] on div "To provide a reference point for monitoring project progress and evaluating cha…" at bounding box center [430, 126] width 326 height 21
click at [267, 113] on input "a. To provide a reference point for monitoring project progress and evaluating …" at bounding box center [267, 110] width 0 height 7
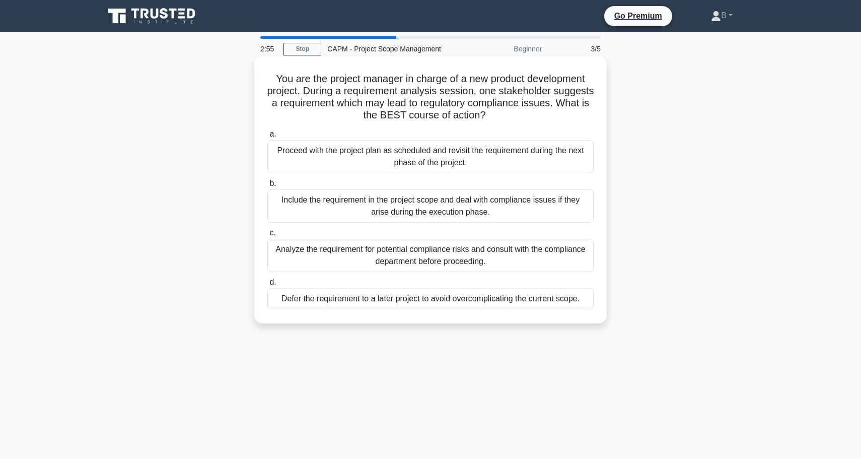
click at [488, 261] on div "Analyze the requirement for potential compliance risks and consult with the com…" at bounding box center [430, 255] width 326 height 33
click at [267, 236] on input "c. Analyze the requirement for potential compliance risks and consult with the …" at bounding box center [267, 233] width 0 height 7
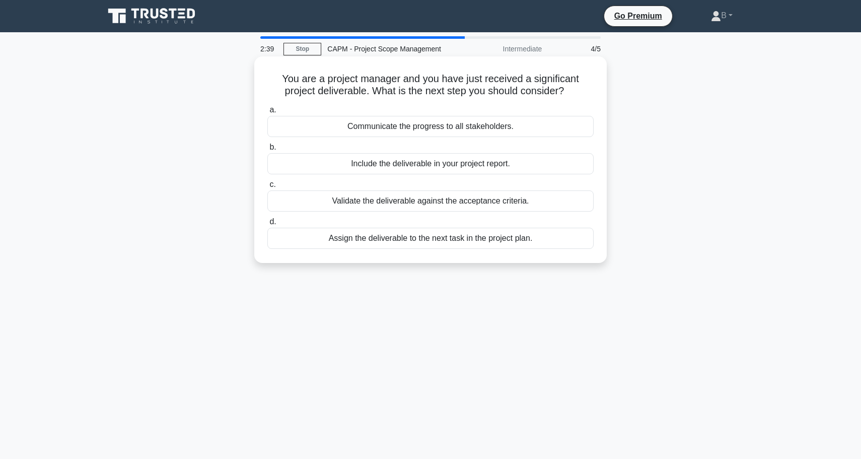
click at [399, 201] on div "Validate the deliverable against the acceptance criteria." at bounding box center [430, 200] width 326 height 21
click at [267, 188] on input "c. Validate the deliverable against the acceptance criteria." at bounding box center [267, 184] width 0 height 7
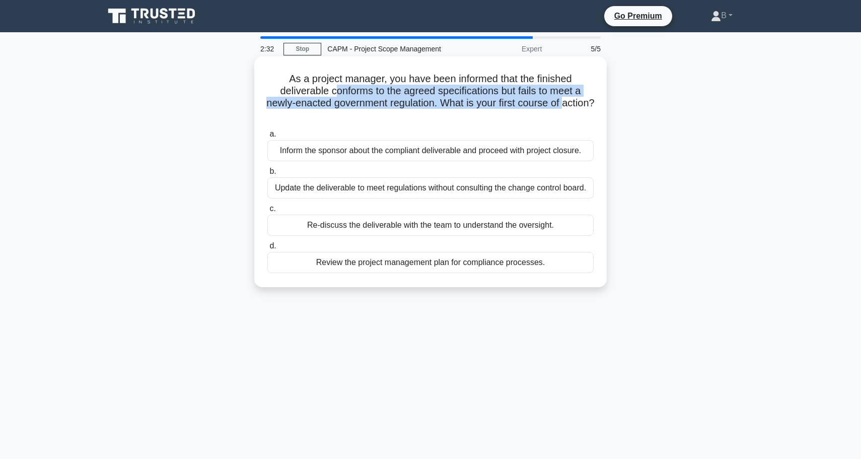
drag, startPoint x: 338, startPoint y: 89, endPoint x: 356, endPoint y: 109, distance: 26.8
click at [357, 110] on h5 "As a project manager, you have been informed that the finished deliverable conf…" at bounding box center [430, 97] width 328 height 49
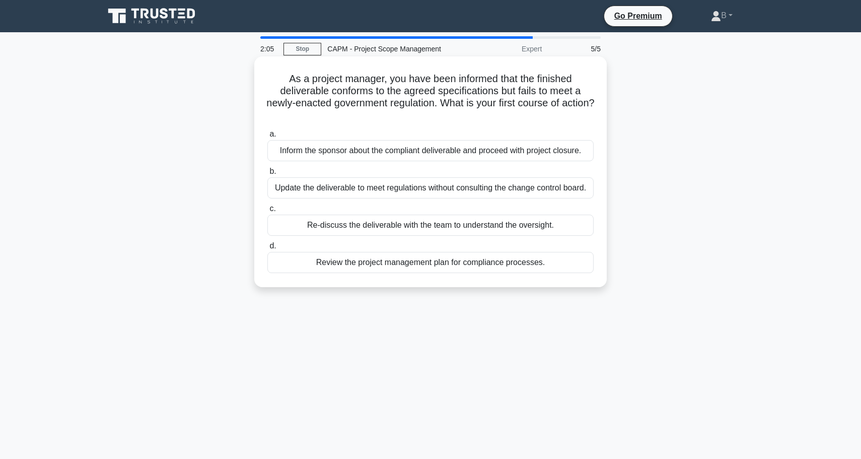
click at [374, 259] on div "Review the project management plan for compliance processes." at bounding box center [430, 262] width 326 height 21
click at [267, 249] on input "d. Review the project management plan for compliance processes." at bounding box center [267, 246] width 0 height 7
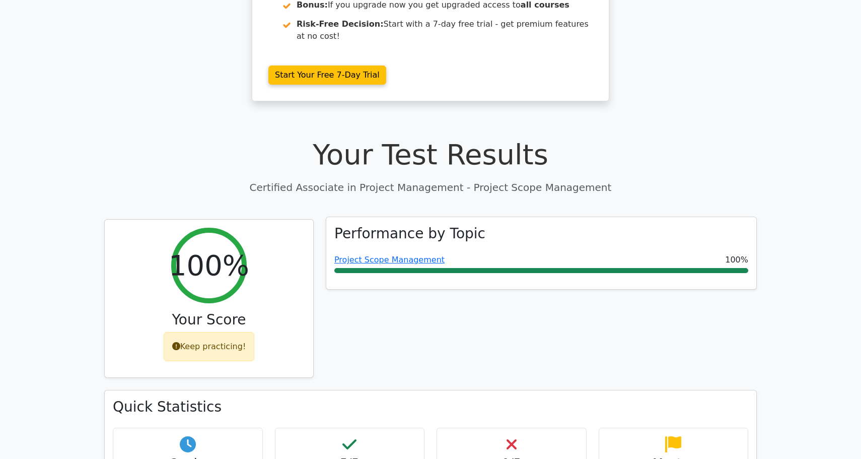
scroll to position [235, 0]
